Goal: Find specific page/section: Find specific page/section

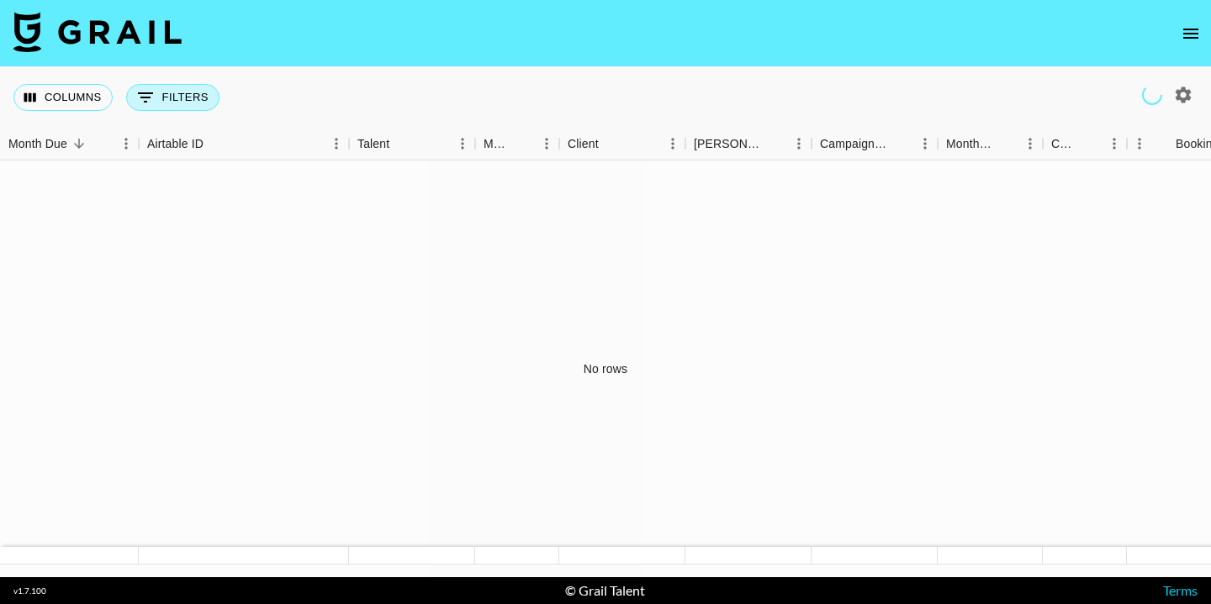
click at [169, 99] on button "0 Filters" at bounding box center [172, 97] width 93 height 27
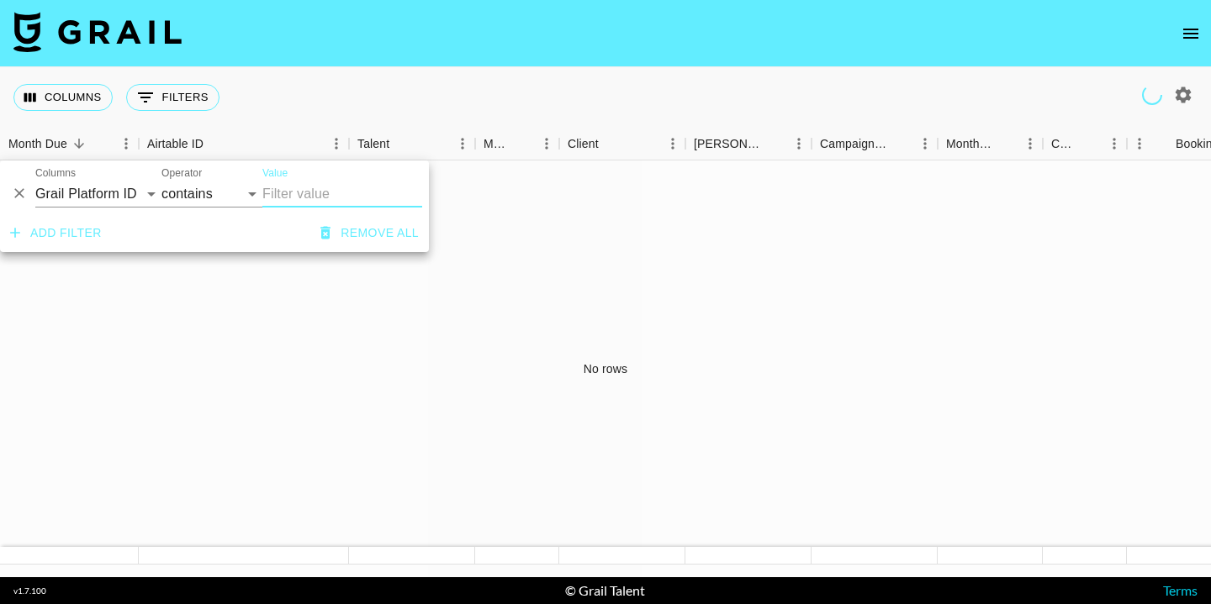
click at [346, 230] on button "Remove all" at bounding box center [370, 233] width 112 height 31
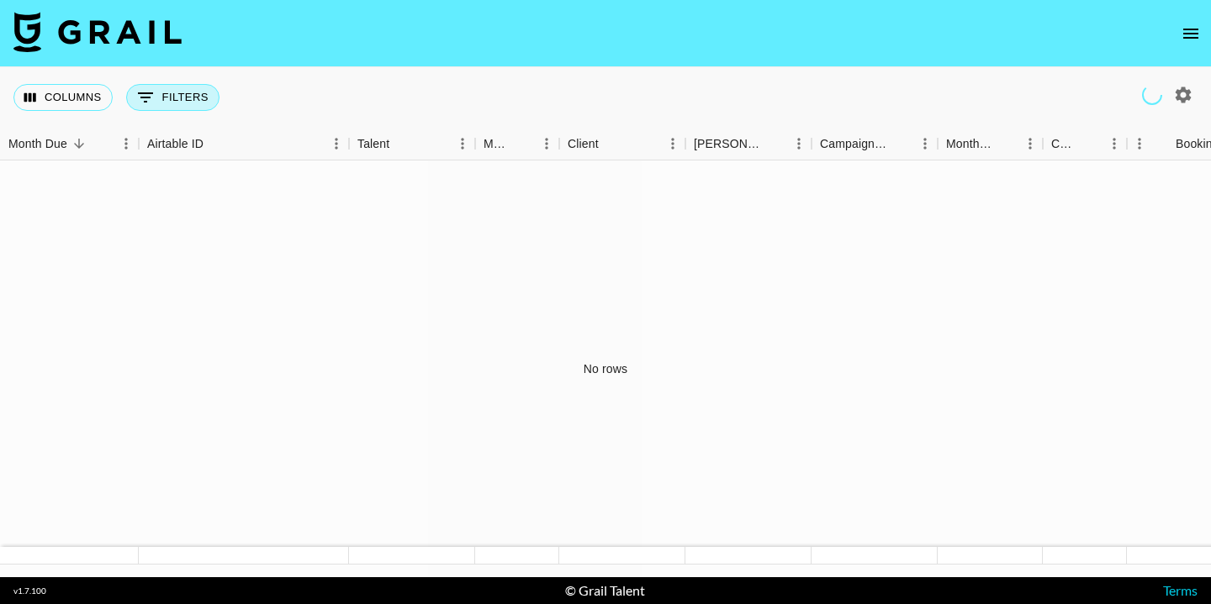
click at [172, 91] on button "0 Filters" at bounding box center [172, 97] width 93 height 27
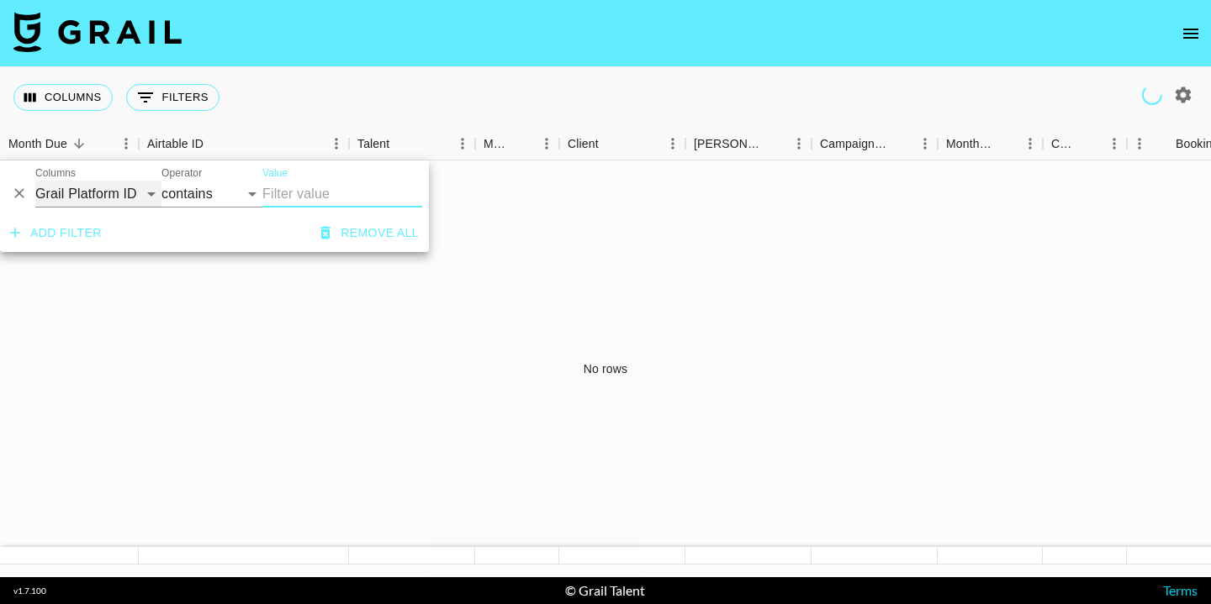
click at [146, 198] on select "Grail Platform ID Airtable ID Talent Manager Client [PERSON_NAME] Campaign (Typ…" at bounding box center [98, 194] width 126 height 27
select select "talentName"
click at [35, 181] on select "Grail Platform ID Airtable ID Talent Manager Client [PERSON_NAME] Campaign (Typ…" at bounding box center [98, 194] width 126 height 27
click at [191, 200] on select "contains equals starts with ends with is empty is not empty is any of" at bounding box center [211, 194] width 101 height 27
click at [161, 181] on select "contains equals starts with ends with is empty is not empty is any of" at bounding box center [211, 194] width 101 height 27
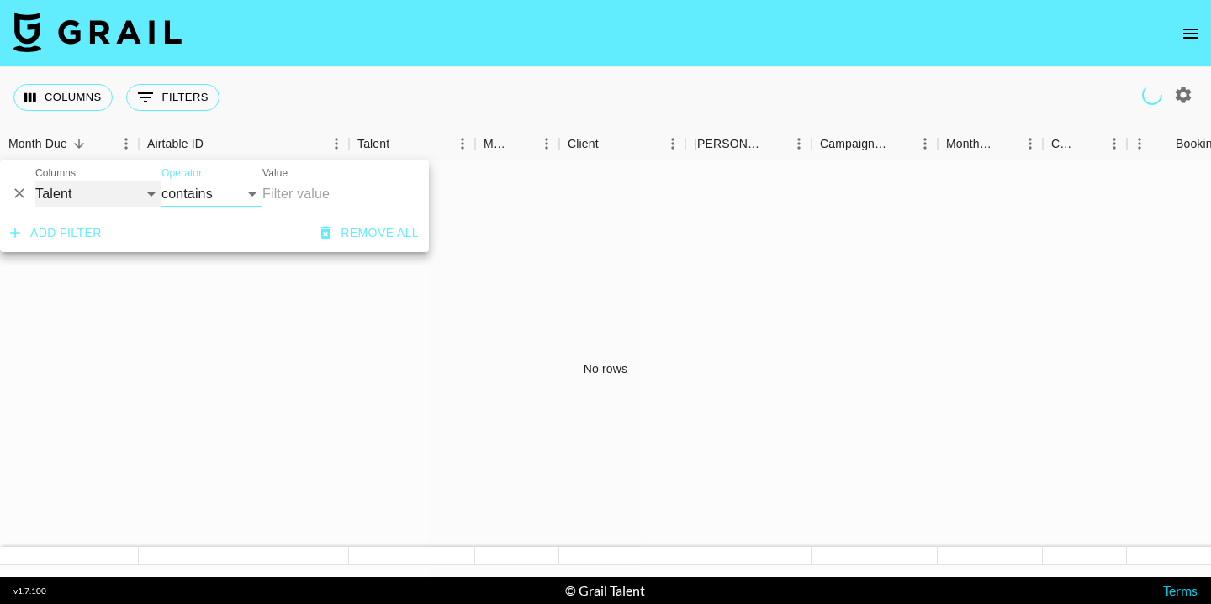
click at [156, 194] on select "Grail Platform ID Airtable ID Talent Manager Client [PERSON_NAME] Campaign (Typ…" at bounding box center [98, 194] width 126 height 27
click at [35, 181] on select "Grail Platform ID Airtable ID Talent Manager Client [PERSON_NAME] Campaign (Typ…" at bounding box center [98, 194] width 126 height 27
click at [619, 241] on div "No rows" at bounding box center [605, 369] width 1211 height 417
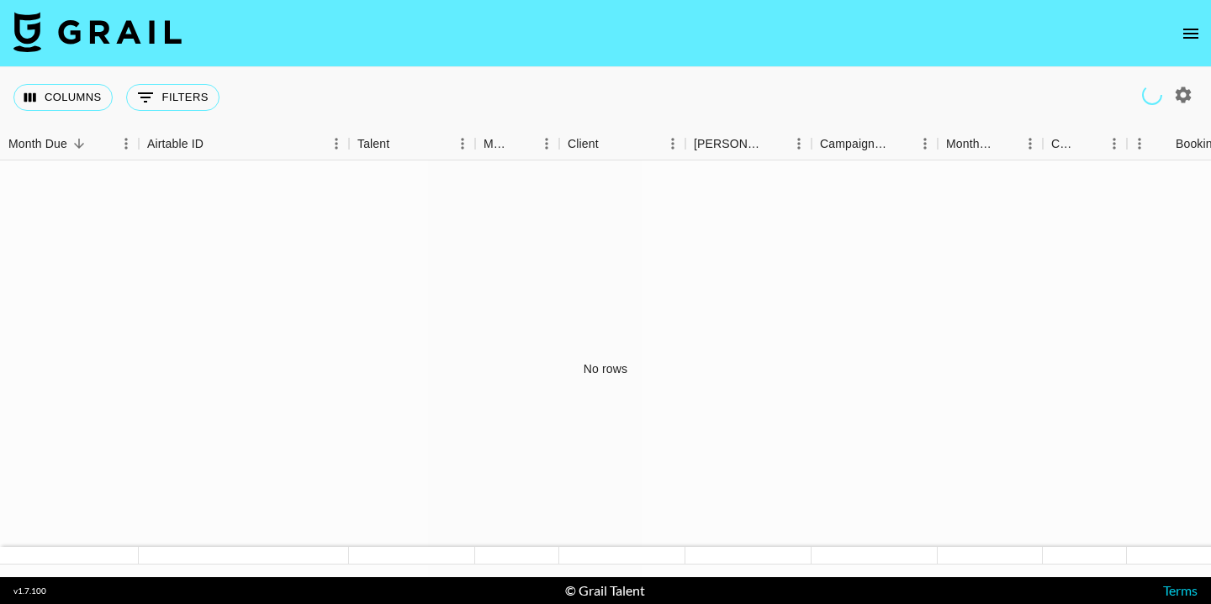
click at [1183, 101] on icon "button" at bounding box center [1183, 95] width 16 height 16
select select "[DATE]"
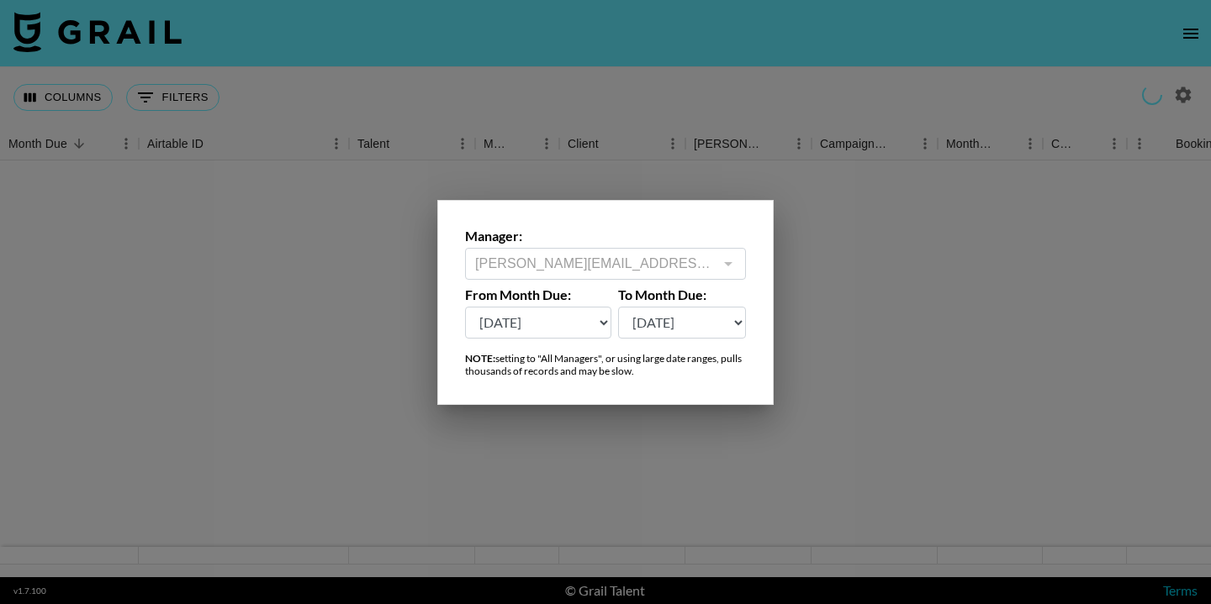
click at [1080, 67] on div at bounding box center [605, 302] width 1211 height 604
